Goal: Navigation & Orientation: Find specific page/section

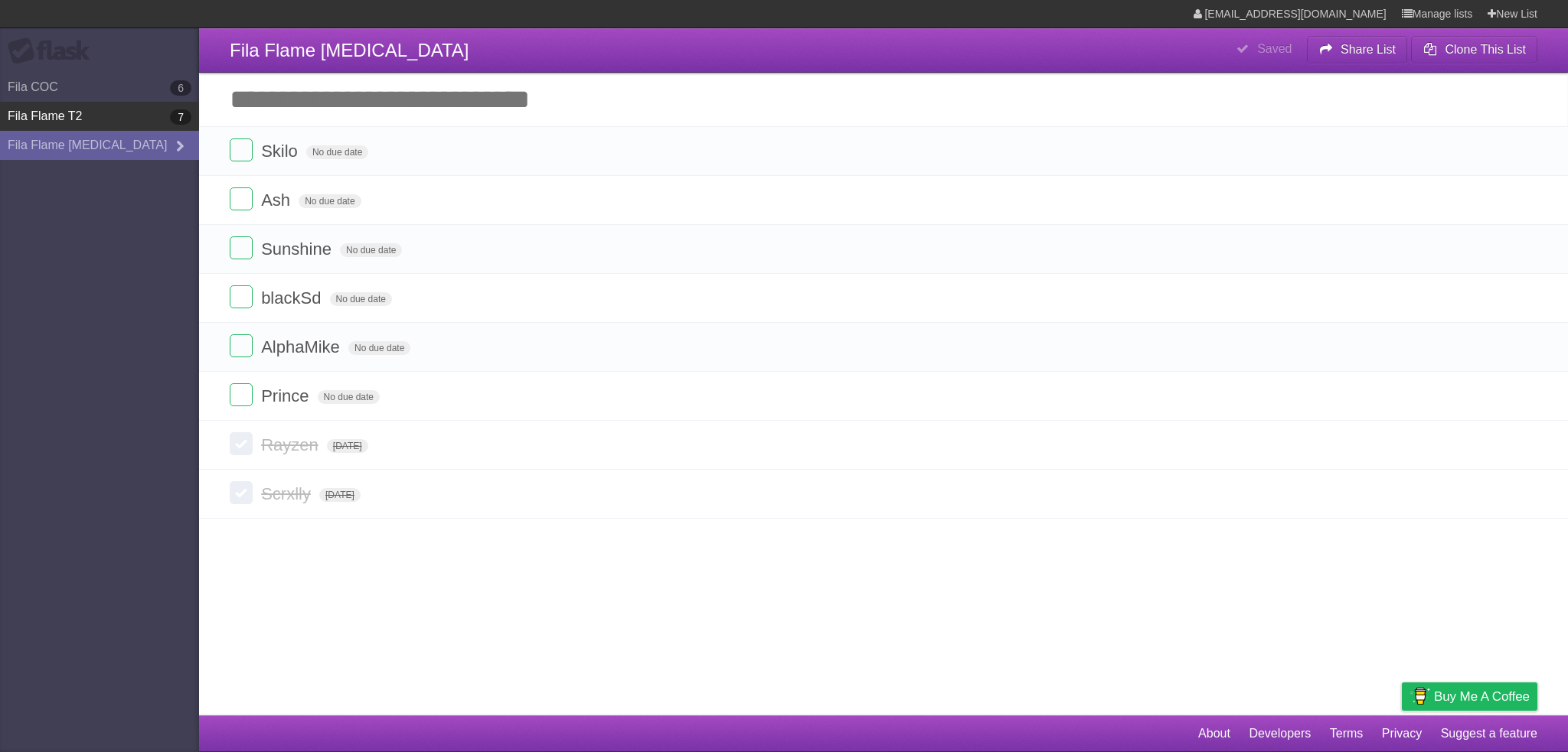
click at [94, 109] on link "Fila Flame T2 7" at bounding box center [99, 116] width 199 height 29
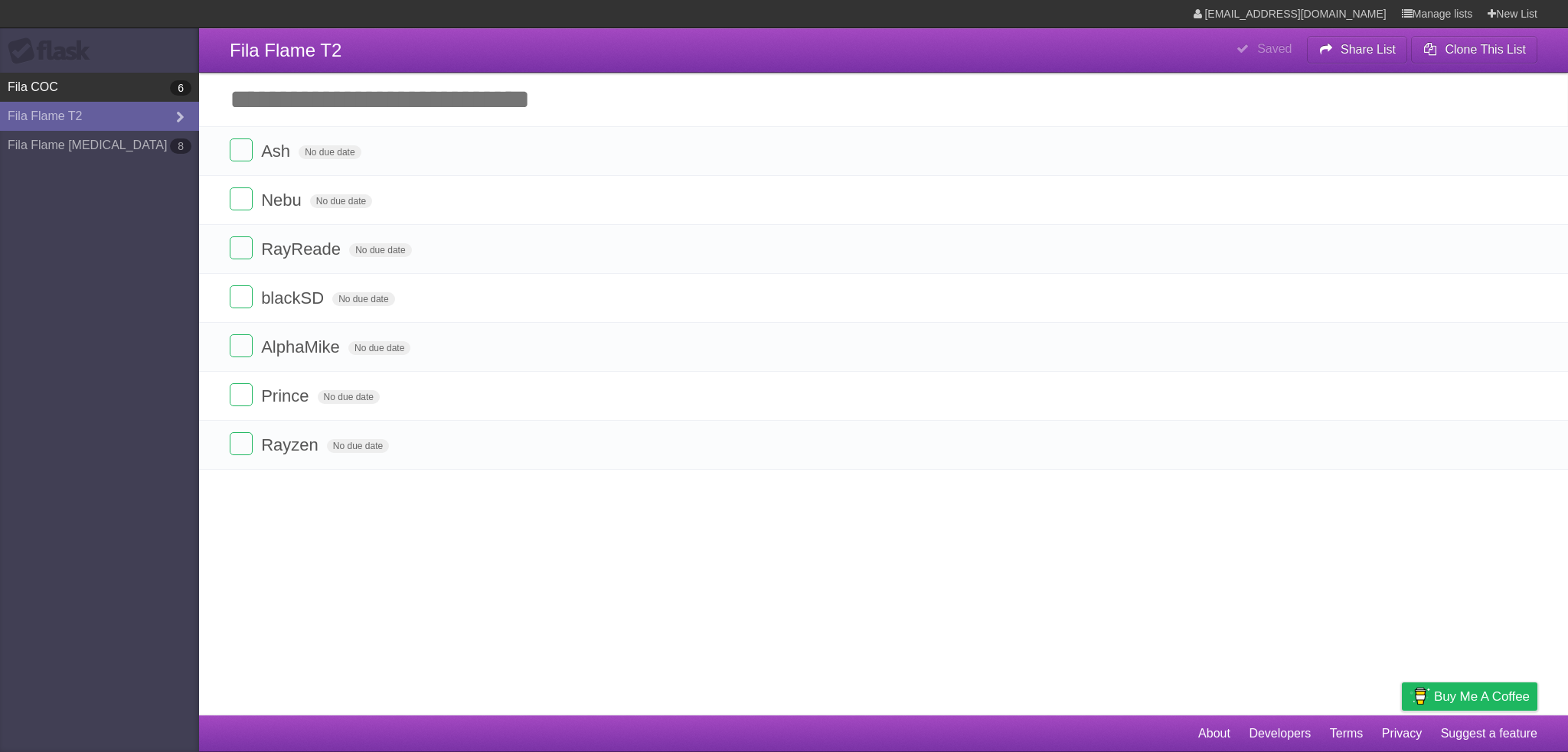
click at [72, 80] on link "Fila COC 6" at bounding box center [99, 87] width 199 height 29
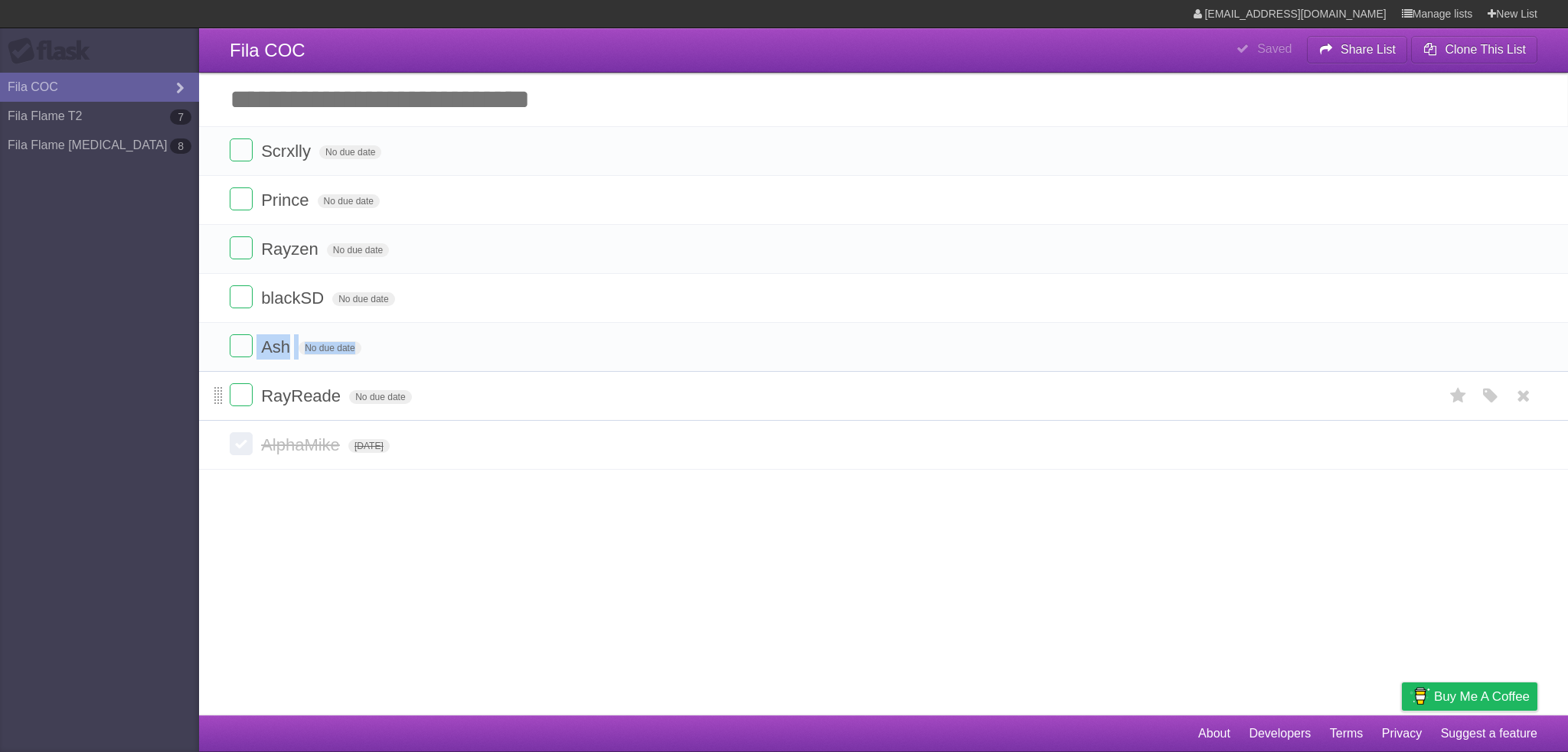
drag, startPoint x: 214, startPoint y: 343, endPoint x: 218, endPoint y: 398, distance: 55.1
click at [218, 398] on ul "Scrxlly No due date White Red Blue Green Purple Orange Prince No due date White…" at bounding box center [883, 273] width 1369 height 295
drag, startPoint x: 220, startPoint y: 352, endPoint x: 219, endPoint y: 385, distance: 33.0
click at [73, 119] on link "Fila Flame T2 7" at bounding box center [99, 116] width 199 height 29
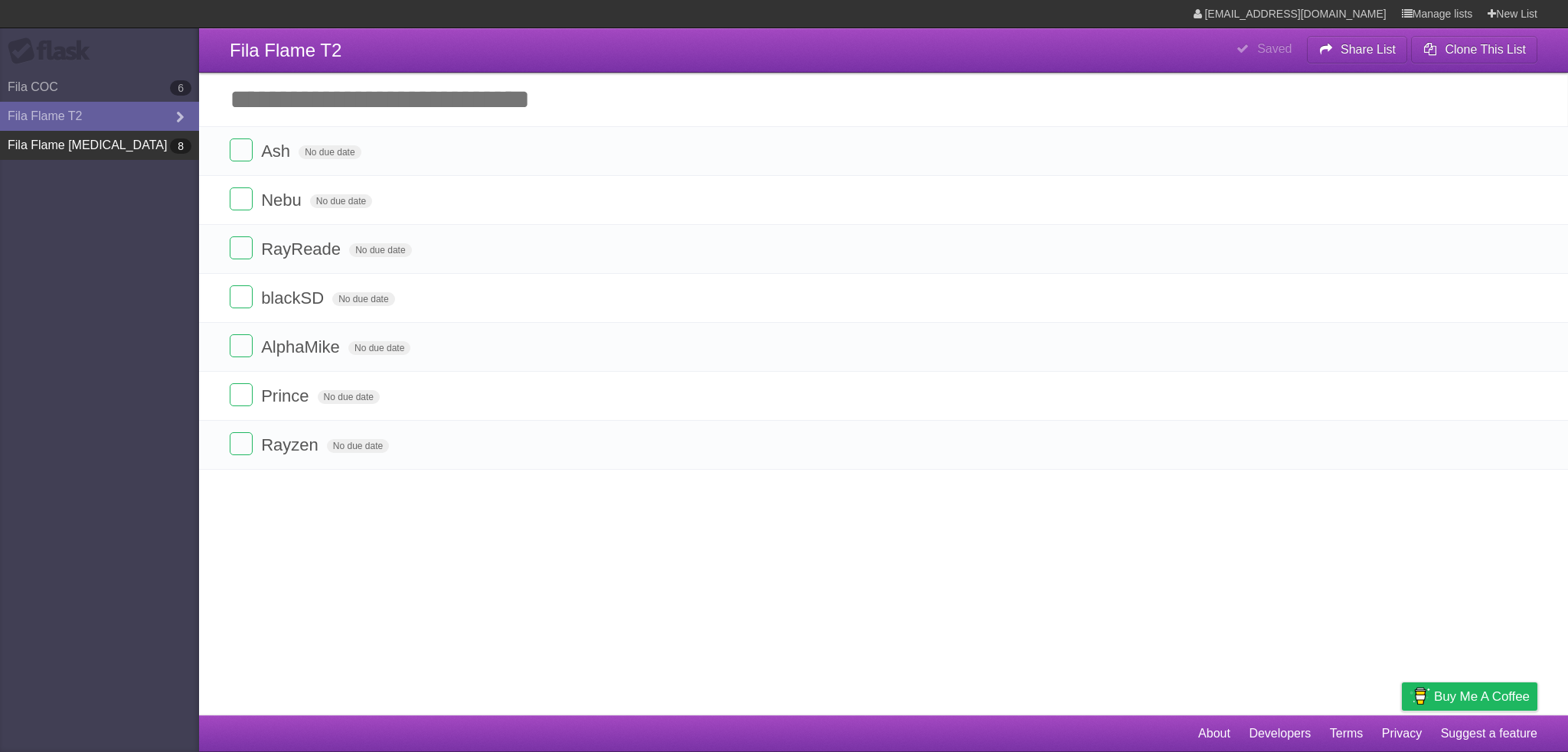
click at [82, 141] on link "Fila Flame T3 8" at bounding box center [99, 144] width 199 height 29
